Goal: Find specific page/section: Locate a particular part of the current website

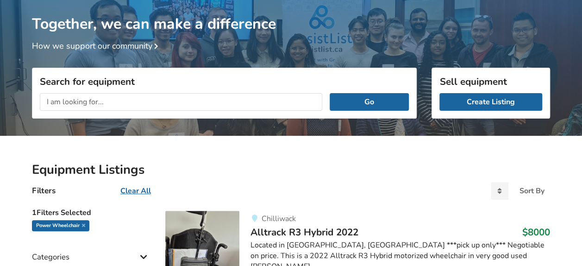
click at [127, 105] on input "text" at bounding box center [181, 102] width 282 height 18
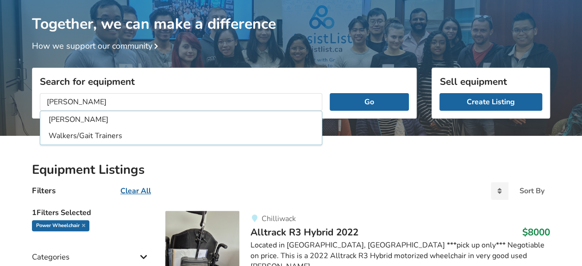
type input "[PERSON_NAME]"
click at [330, 93] on button "Go" at bounding box center [369, 102] width 79 height 18
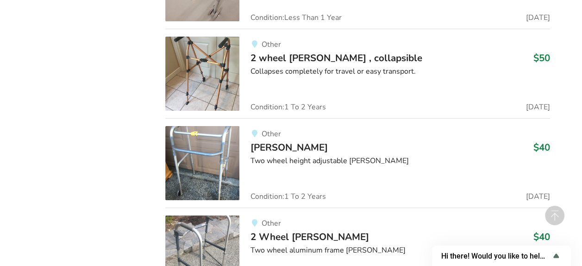
scroll to position [1679, 0]
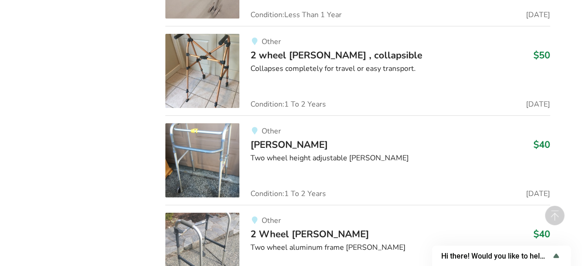
click at [199, 148] on img at bounding box center [202, 160] width 74 height 74
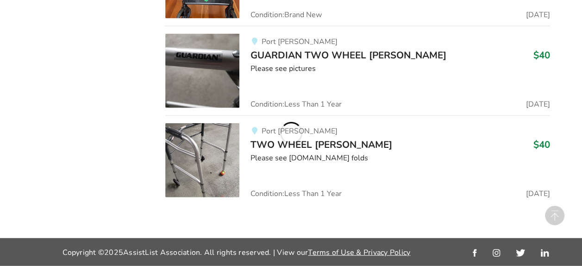
scroll to position [1040, 0]
